Goal: Find specific page/section: Find specific page/section

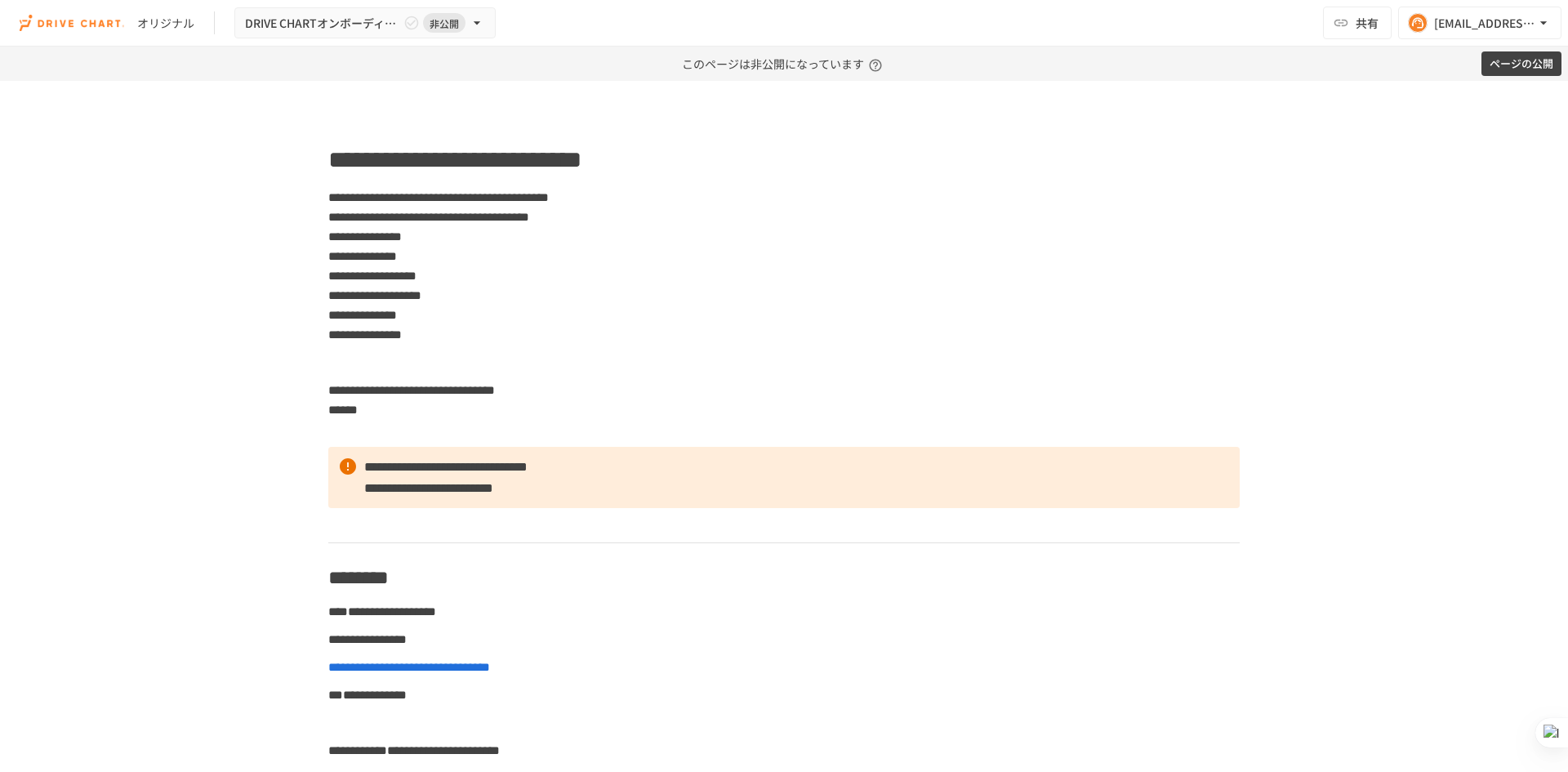
scroll to position [1470, 0]
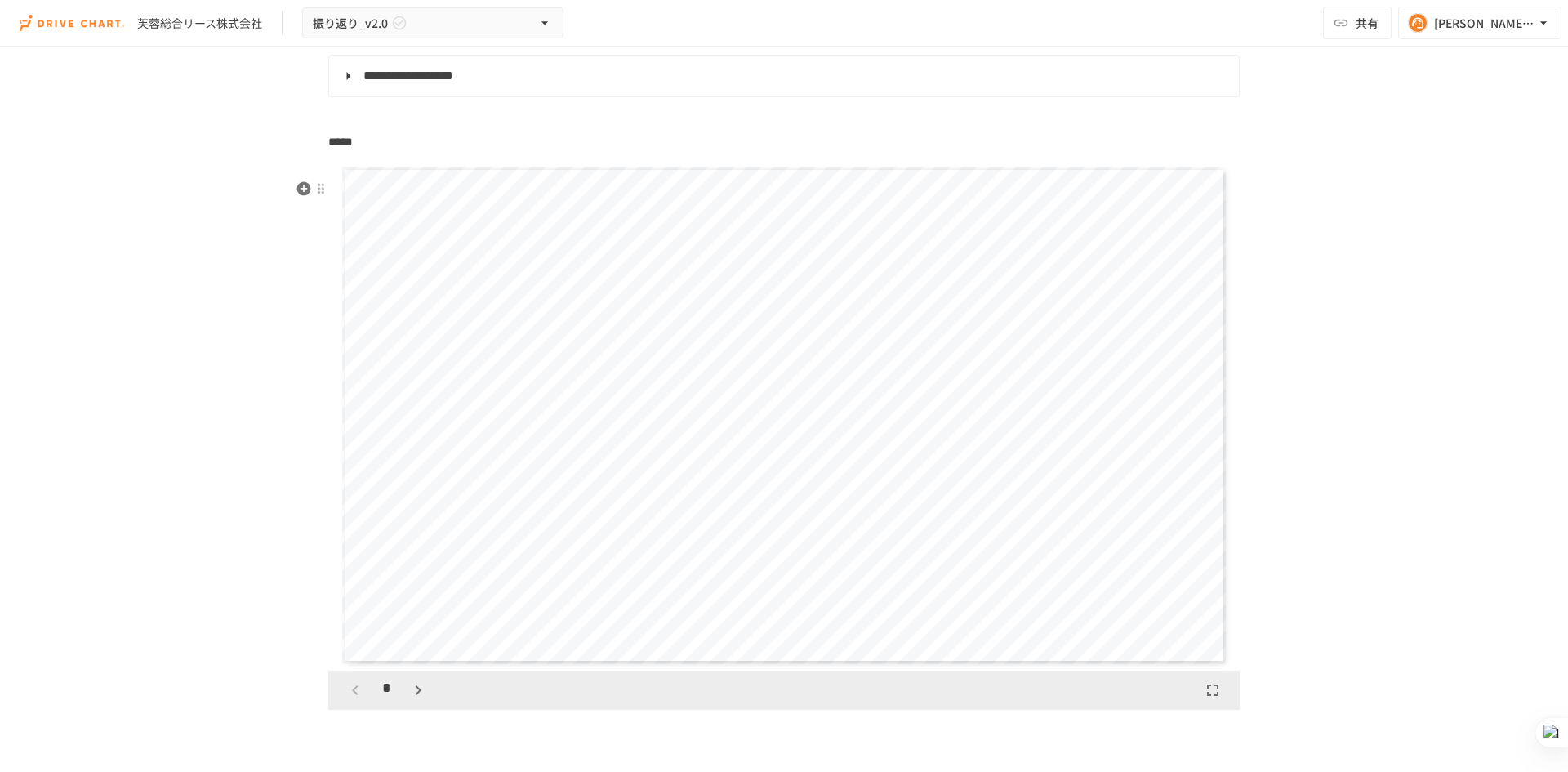
scroll to position [1715, 0]
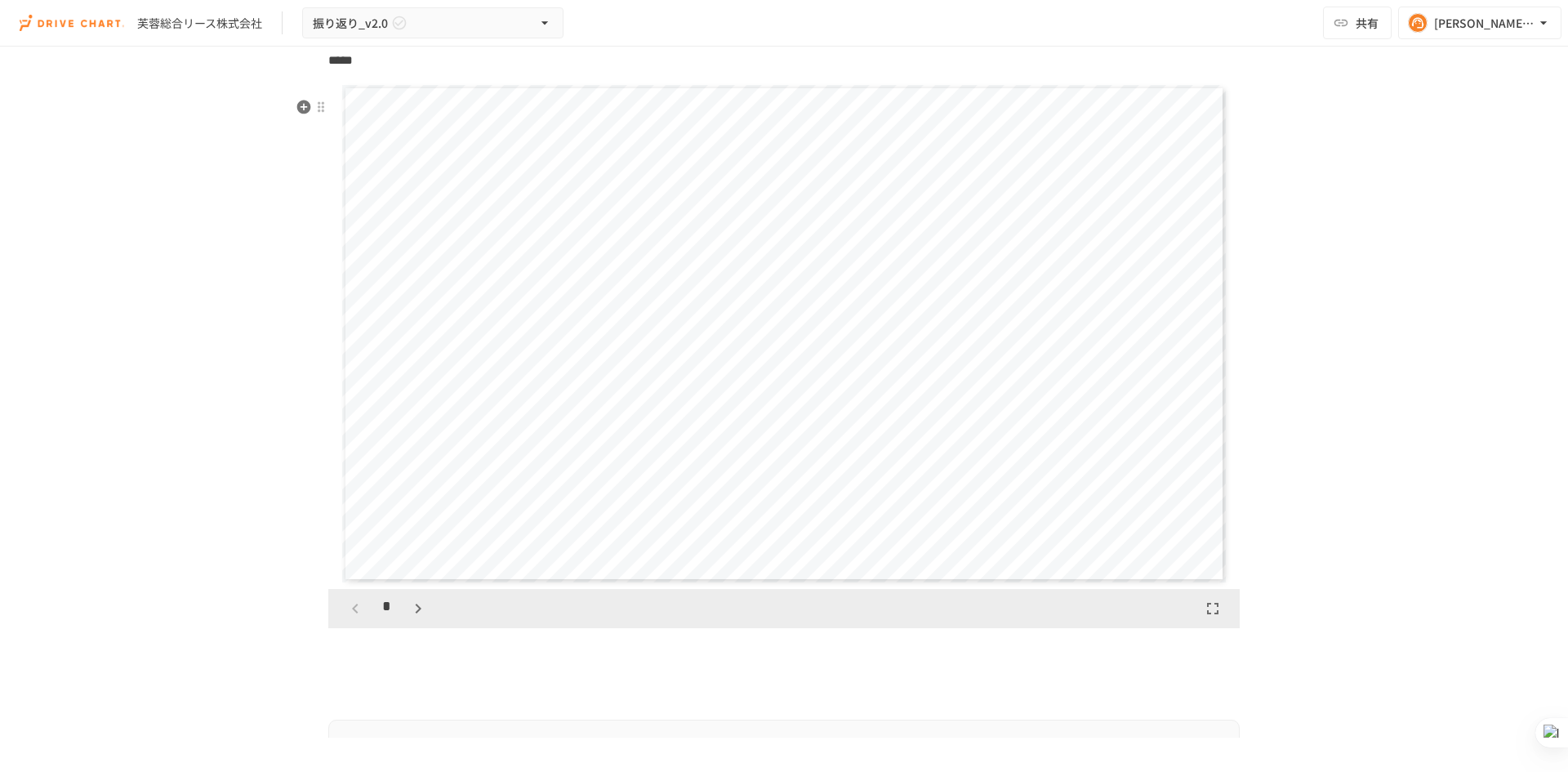
click at [414, 613] on icon "button" at bounding box center [417, 608] width 6 height 9
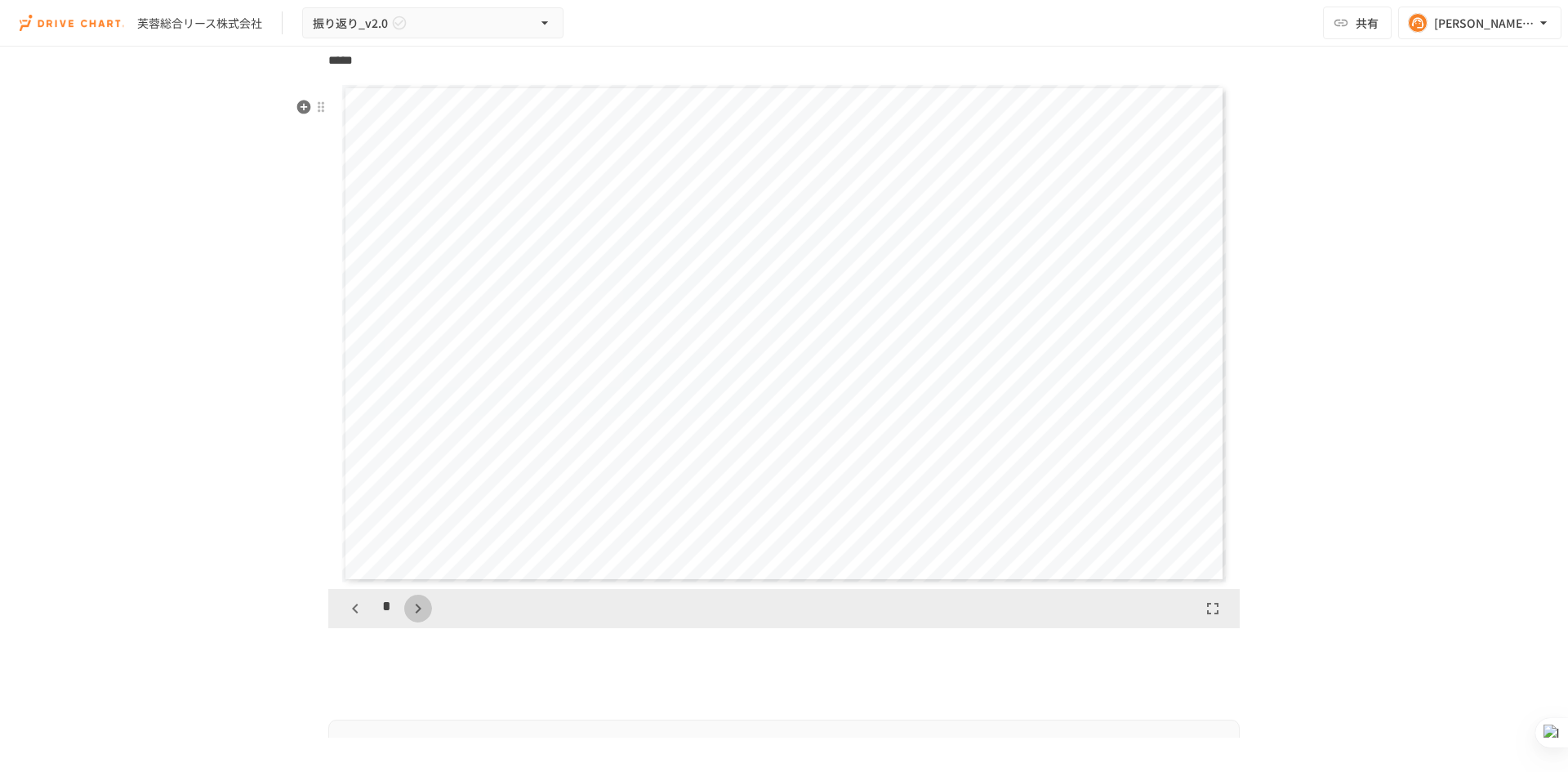
click at [414, 613] on icon "button" at bounding box center [417, 608] width 6 height 9
click at [416, 618] on icon "button" at bounding box center [426, 608] width 20 height 20
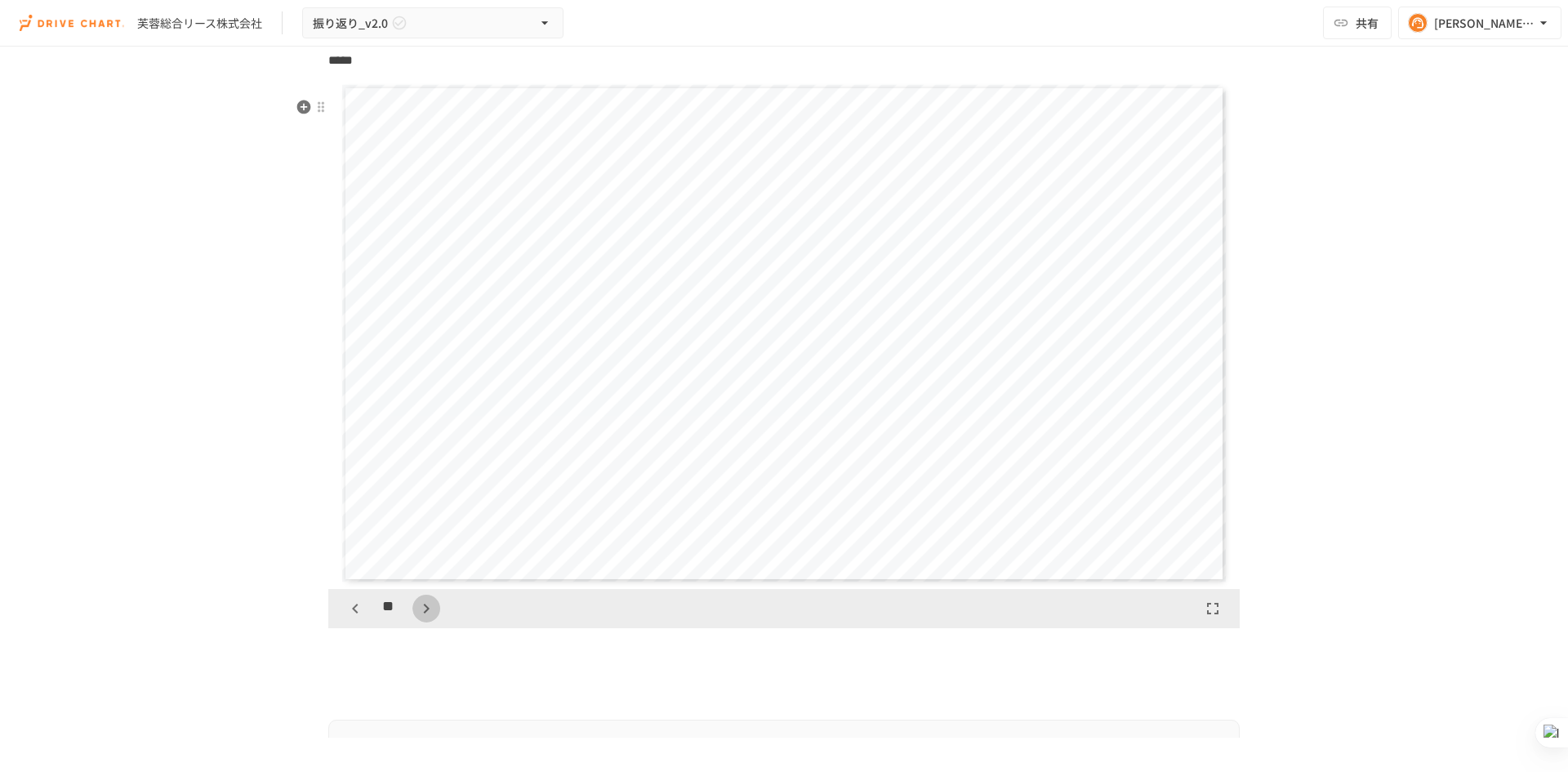
click at [416, 618] on icon "button" at bounding box center [426, 608] width 20 height 20
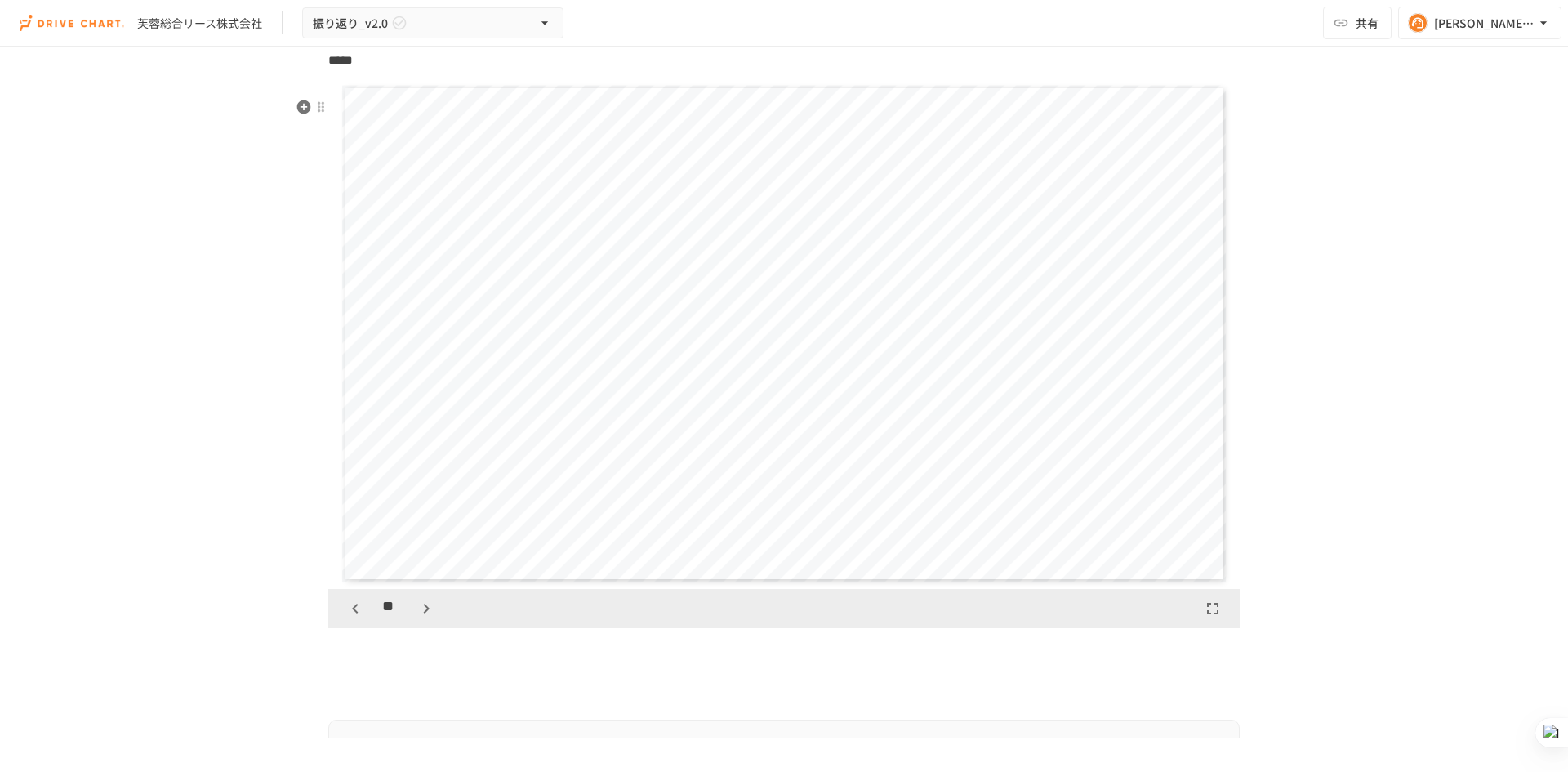
click at [416, 618] on icon "button" at bounding box center [426, 608] width 20 height 20
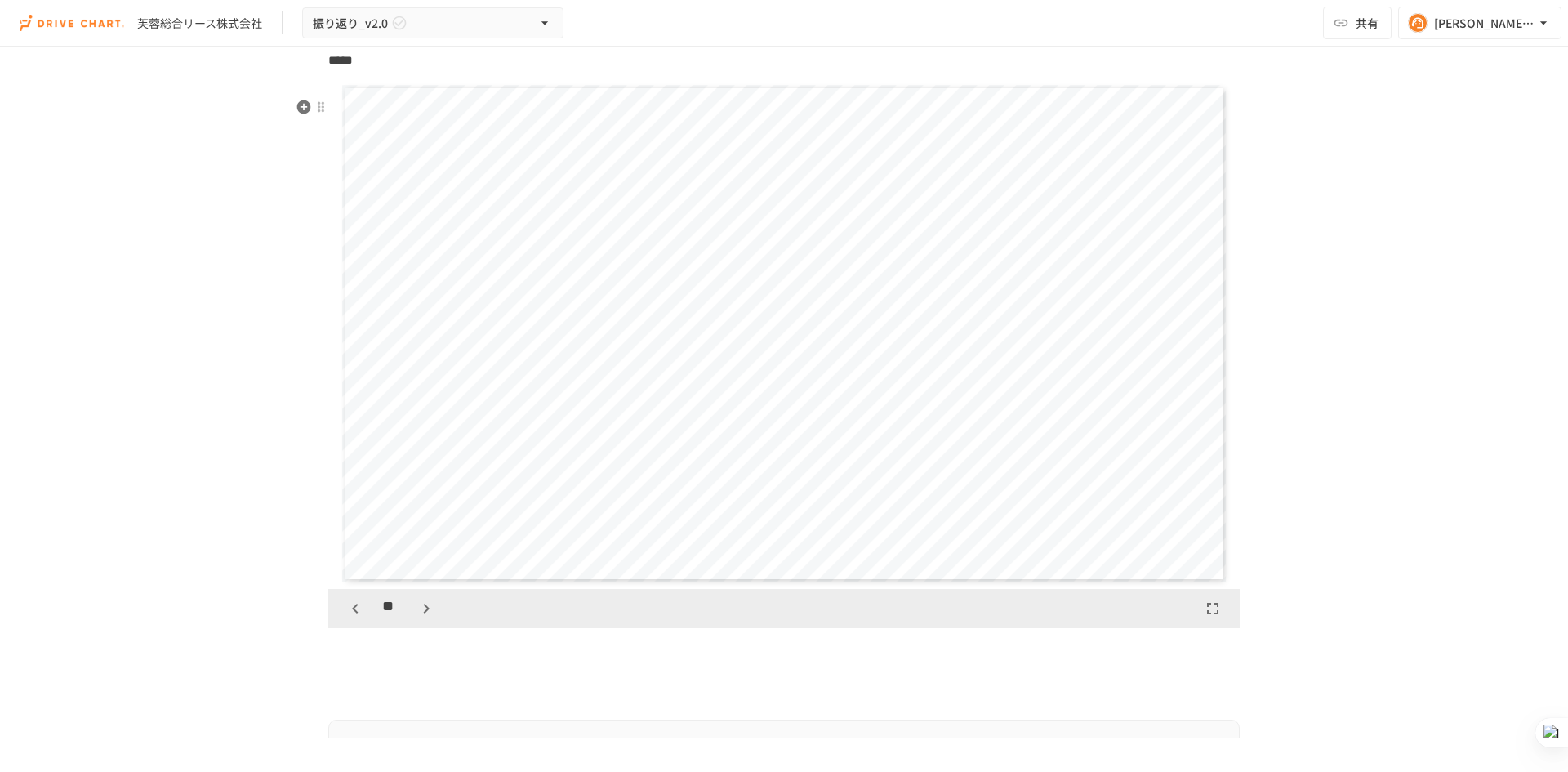
click at [416, 618] on icon "button" at bounding box center [426, 608] width 20 height 20
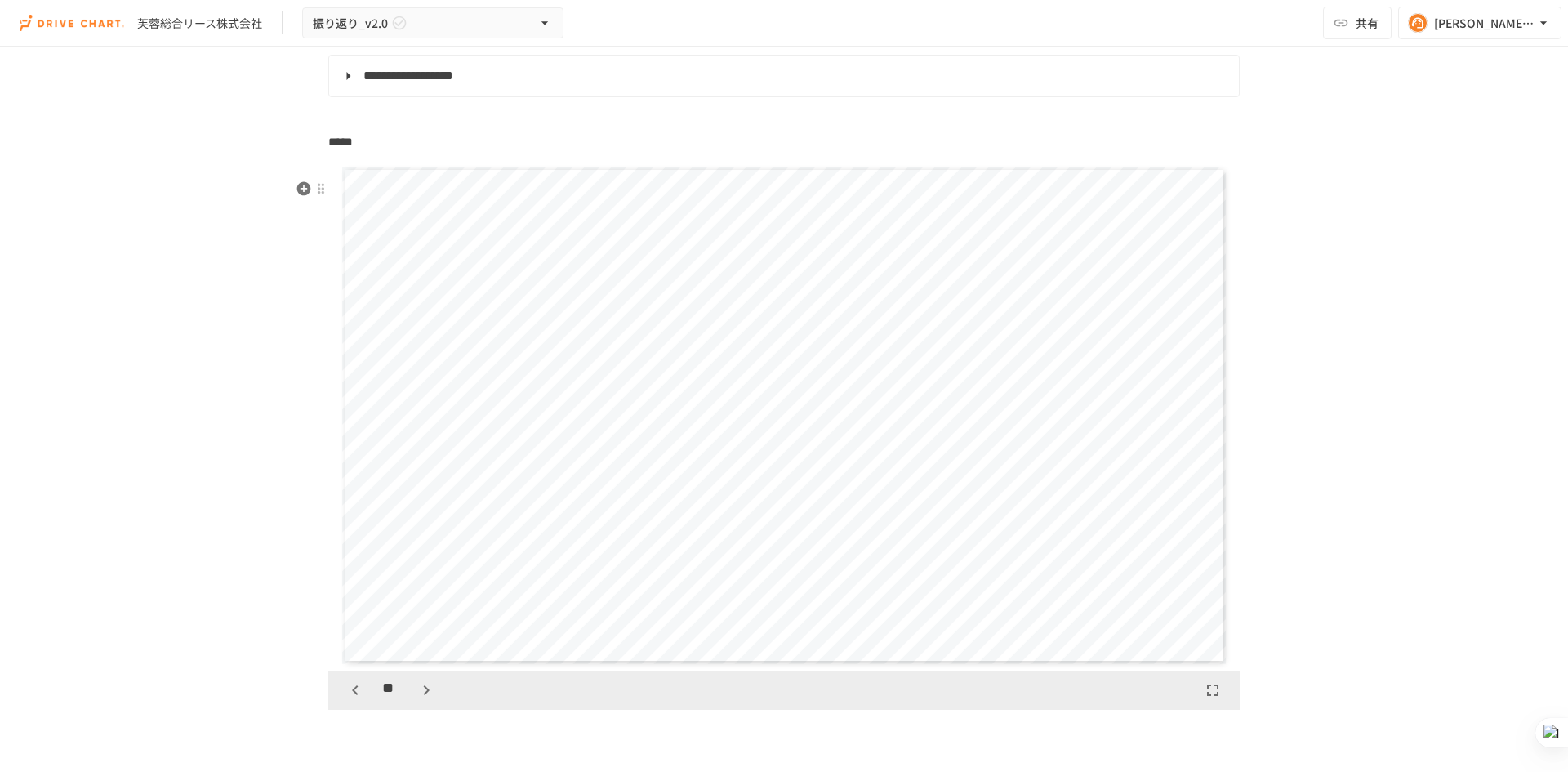
click at [422, 700] on icon "button" at bounding box center [426, 690] width 20 height 20
click at [353, 700] on icon "button" at bounding box center [355, 690] width 20 height 20
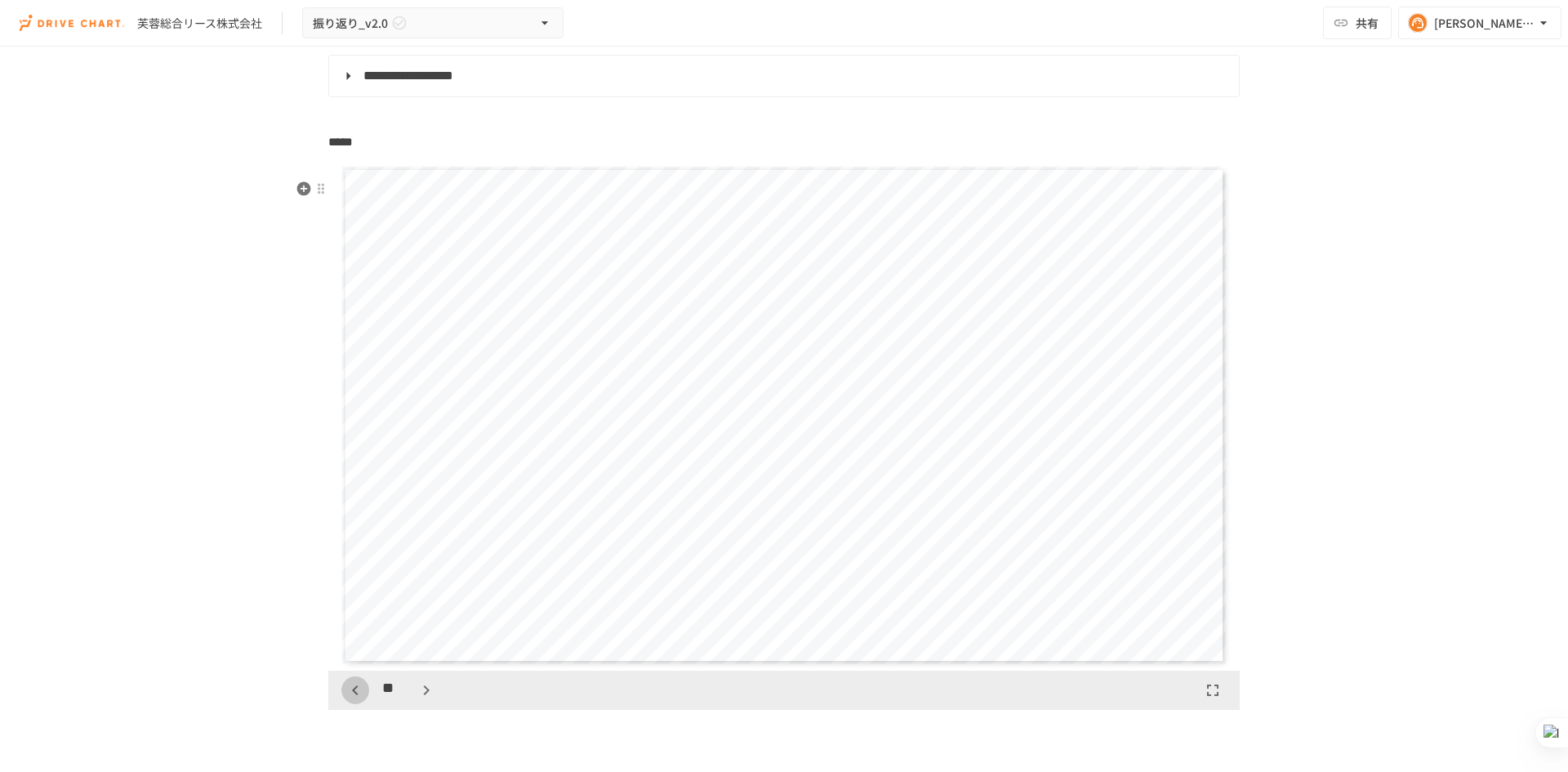
click at [353, 700] on icon "button" at bounding box center [355, 690] width 20 height 20
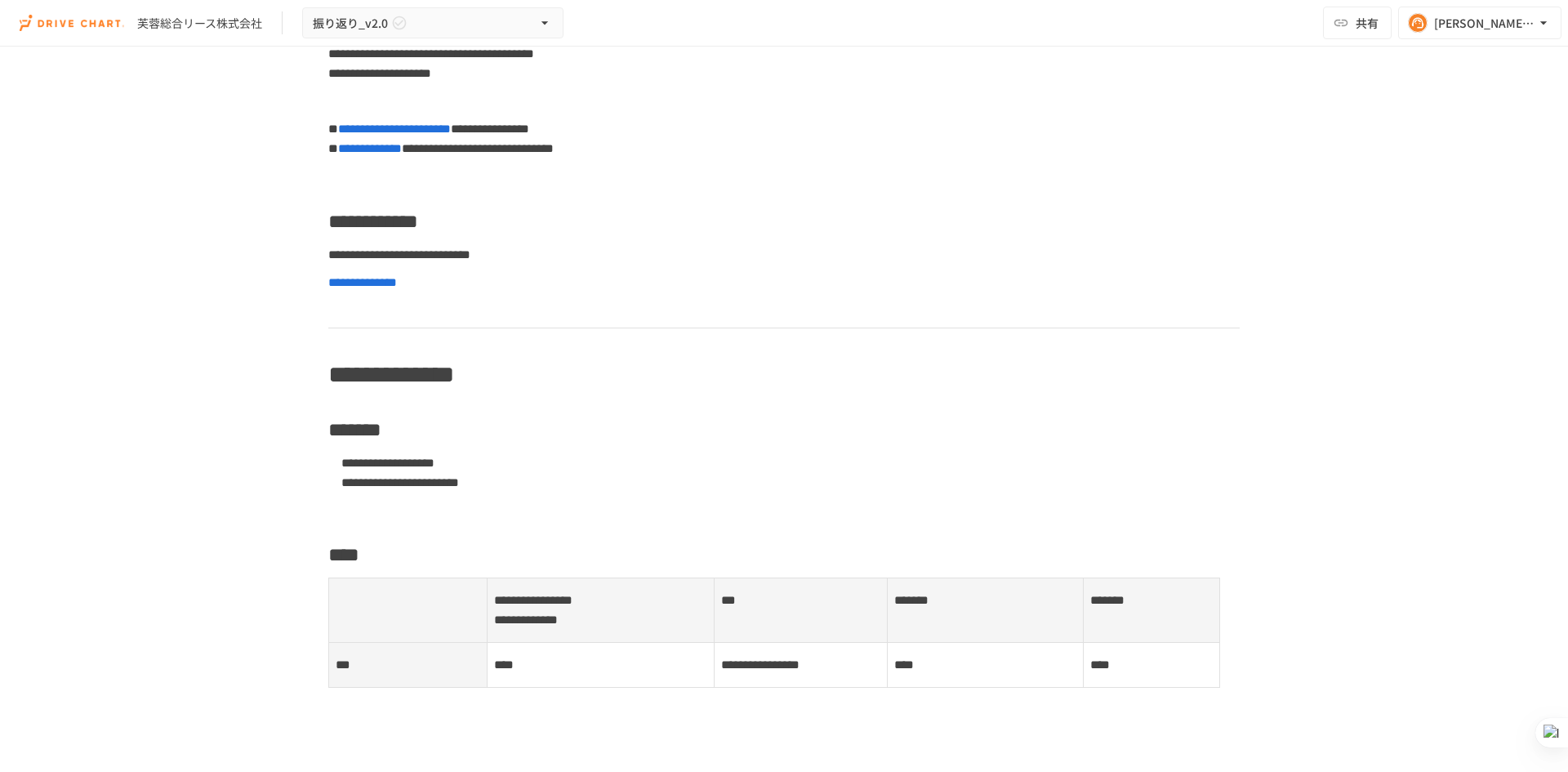
scroll to position [0, 0]
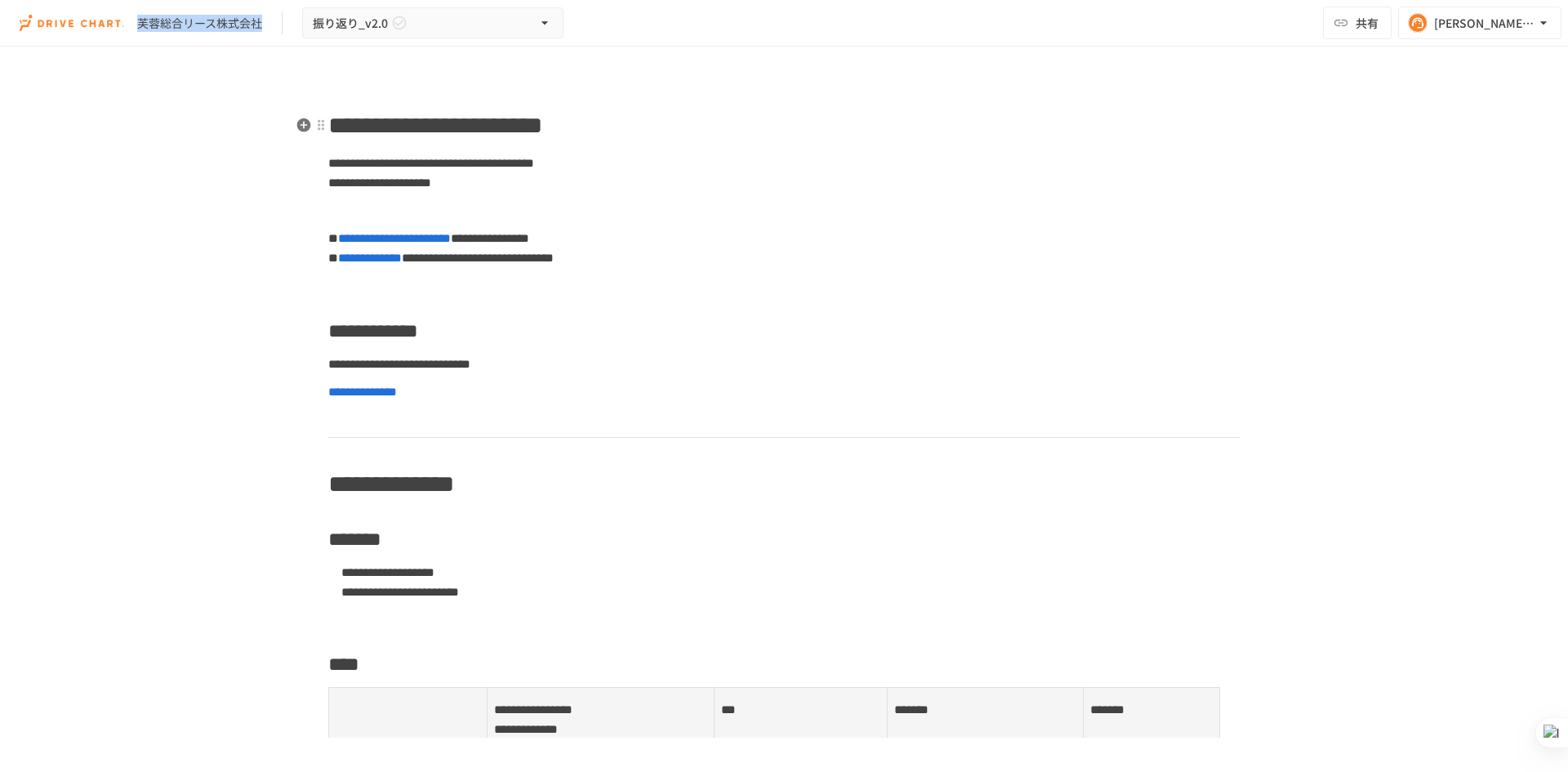
drag, startPoint x: 263, startPoint y: 25, endPoint x: 140, endPoint y: 26, distance: 123.0
click at [140, 26] on div "芙蓉総合リース株式会社 振り返り_v2.0" at bounding box center [292, 23] width 544 height 32
copy div "芙蓉総合リース株式会社"
